Goal: Information Seeking & Learning: Learn about a topic

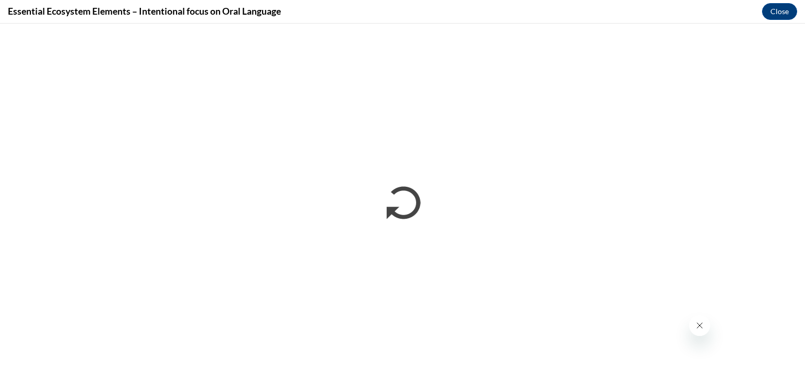
click at [767, 26] on iframe "</div></body> </html>" at bounding box center [402, 203] width 805 height 359
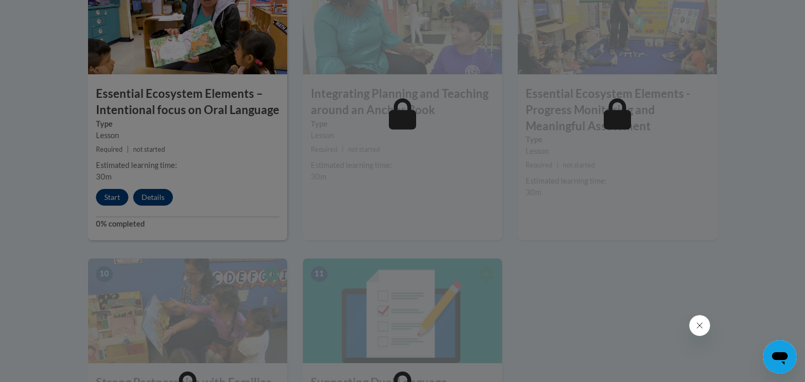
scroll to position [1052, 0]
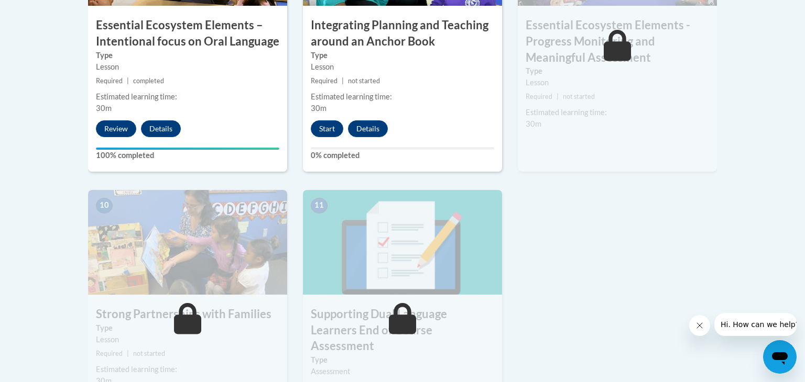
scroll to position [1034, 0]
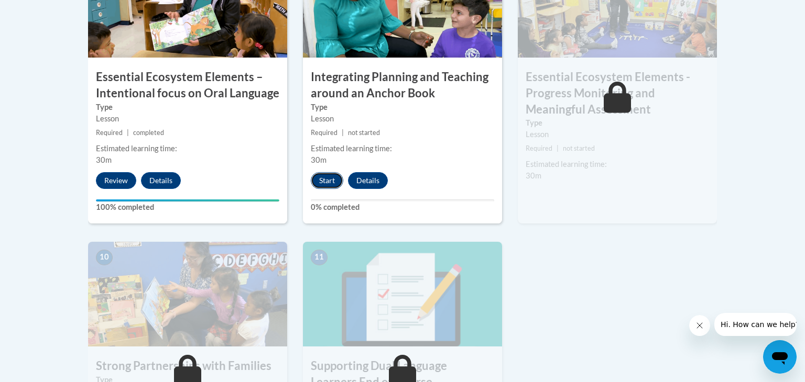
click at [327, 179] on button "Start" at bounding box center [327, 180] width 32 height 17
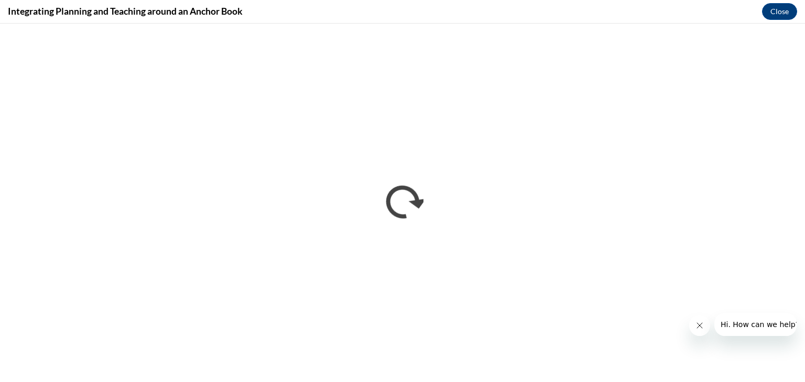
scroll to position [0, 0]
